Goal: Task Accomplishment & Management: Complete application form

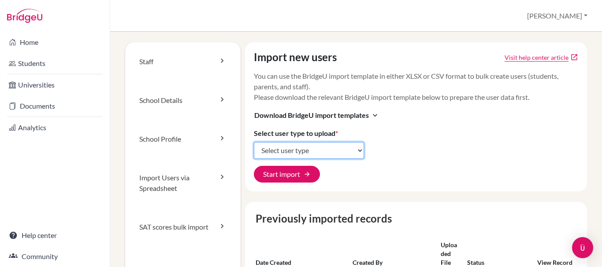
scroll to position [67, 0]
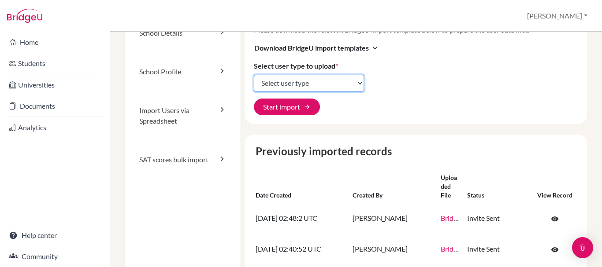
click at [292, 78] on select "Select user type Students Students and parents Parents Advisors Report writers" at bounding box center [309, 83] width 110 height 17
select select "students"
click at [254, 75] on select "Select user type Students Students and parents Parents Advisors Report writers" at bounding box center [309, 83] width 110 height 17
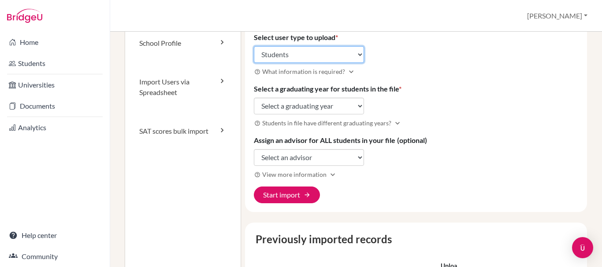
scroll to position [96, 0]
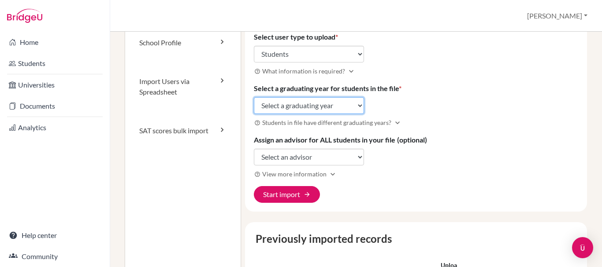
click at [315, 103] on select "Select a graduating year [DATE] 2025 2026 2027 2028 2029" at bounding box center [309, 105] width 110 height 17
select select "2029"
click at [254, 97] on select "Select a graduating year [DATE] 2025 2026 2027 2028 2029" at bounding box center [309, 105] width 110 height 17
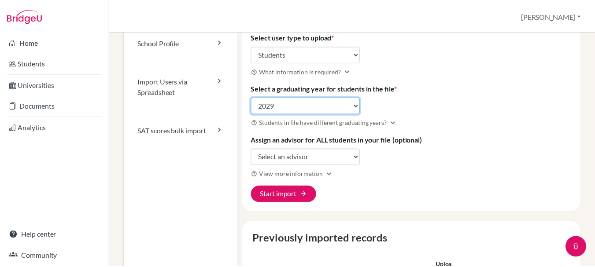
scroll to position [0, 0]
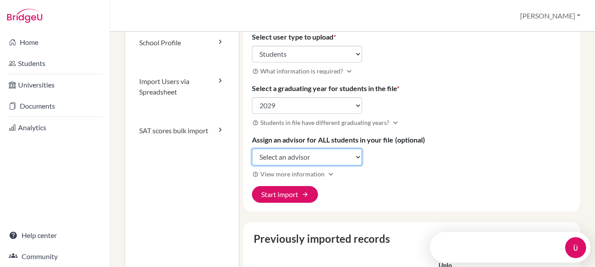
click at [303, 158] on select "Select an advisor [PERSON_NAME]" at bounding box center [307, 157] width 110 height 17
select select "427527"
click at [252, 149] on select "Select an advisor [PERSON_NAME]" at bounding box center [307, 157] width 110 height 17
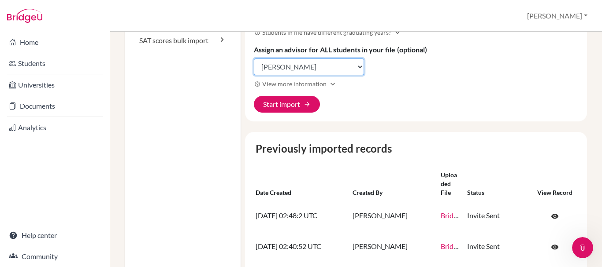
scroll to position [187, 0]
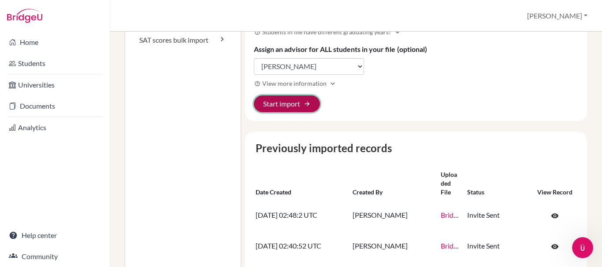
click at [291, 107] on button "Start import arrow_forward" at bounding box center [287, 104] width 66 height 17
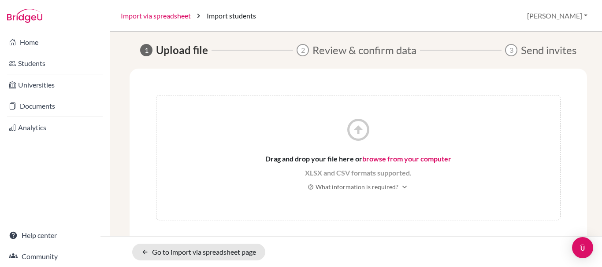
click at [376, 162] on link "browse from your computer" at bounding box center [406, 159] width 89 height 8
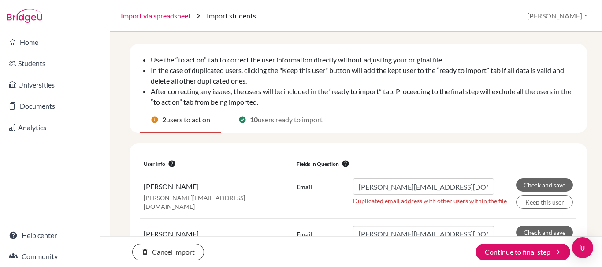
scroll to position [61, 0]
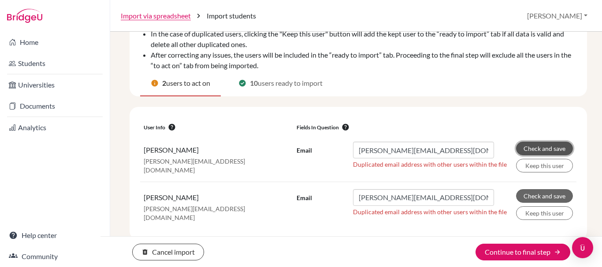
click at [538, 149] on button "Check and save" at bounding box center [544, 149] width 57 height 14
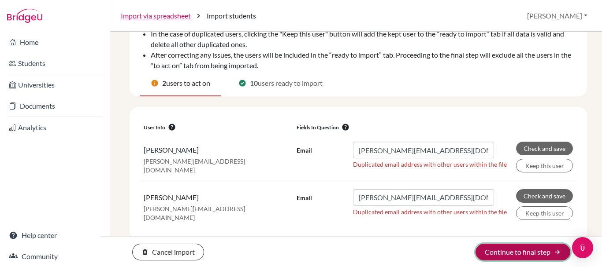
click at [505, 252] on button "Continue to final step arrow_forward" at bounding box center [522, 252] width 95 height 17
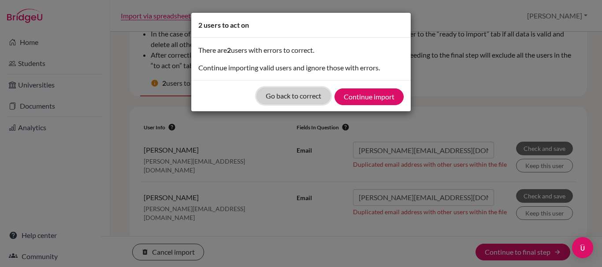
click at [293, 99] on button "Go back to correct" at bounding box center [293, 96] width 74 height 17
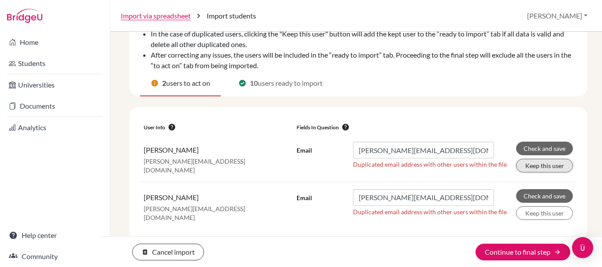
click at [532, 166] on button "Keep this user" at bounding box center [544, 166] width 57 height 14
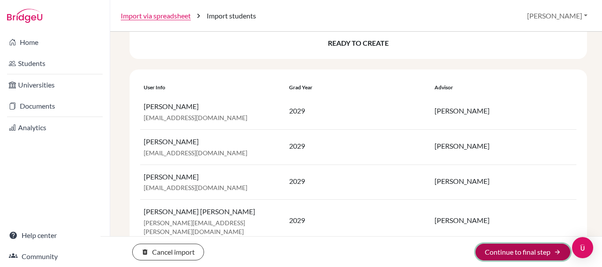
click at [516, 251] on button "Continue to final step arrow_forward" at bounding box center [522, 252] width 95 height 17
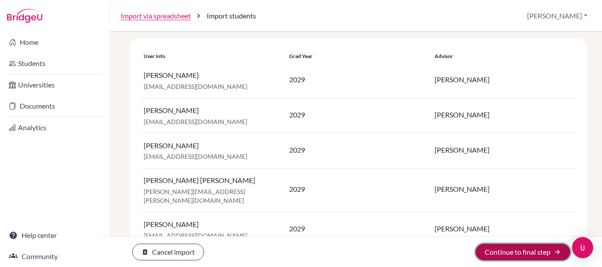
scroll to position [61, 0]
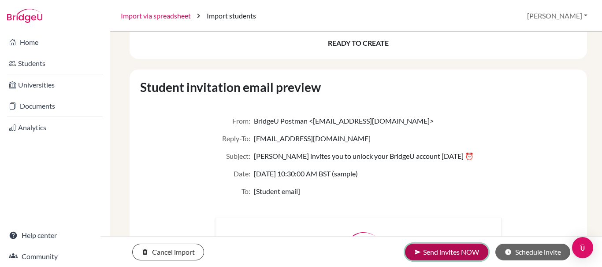
click at [454, 256] on button "send Send invites NOW" at bounding box center [446, 252] width 83 height 17
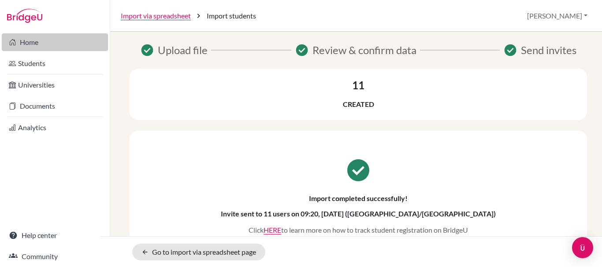
click at [42, 45] on link "Home" at bounding box center [55, 42] width 106 height 18
